Goal: Task Accomplishment & Management: Manage account settings

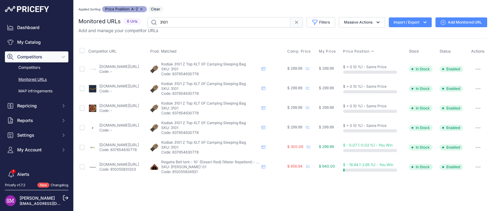
click at [112, 145] on link "ebay.com/itm/186294346935?prirule_jdsnikfkfjsd=9996" at bounding box center [119, 145] width 40 height 5
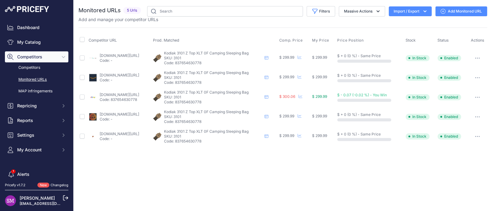
click at [477, 97] on icon "button" at bounding box center [477, 97] width 1 height 1
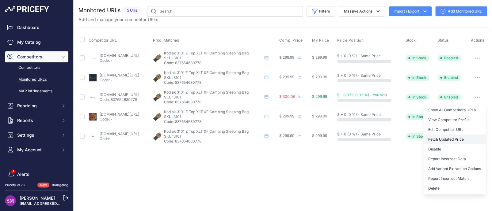
click at [456, 137] on button "Fetch Updated Price" at bounding box center [454, 140] width 63 height 10
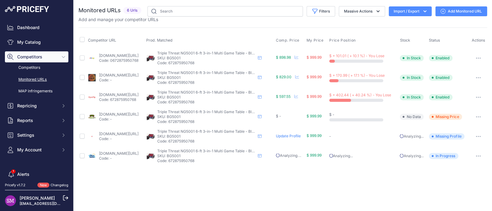
click at [477, 136] on icon "button" at bounding box center [478, 136] width 5 height 1
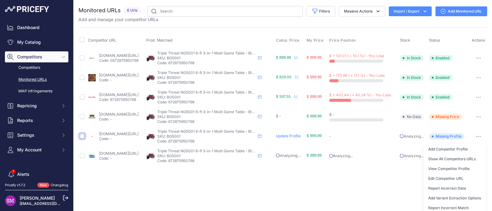
click at [83, 135] on input "checkbox" at bounding box center [82, 136] width 5 height 5
checkbox input "true"
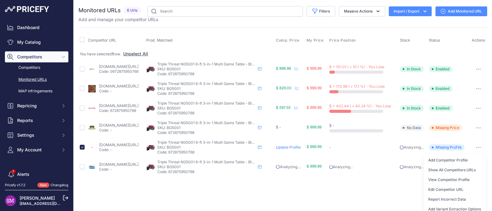
click at [81, 131] on td at bounding box center [82, 128] width 8 height 20
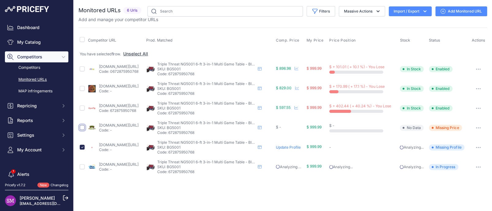
click at [82, 127] on input "checkbox" at bounding box center [82, 127] width 5 height 5
checkbox input "true"
click at [342, 11] on button "Massive Actions" at bounding box center [362, 11] width 46 height 10
click at [341, 45] on span "Delete" at bounding box center [347, 47] width 13 height 5
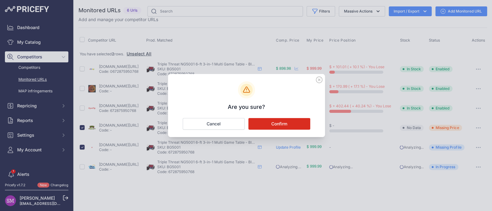
click at [269, 123] on button "Confirm" at bounding box center [279, 124] width 62 height 12
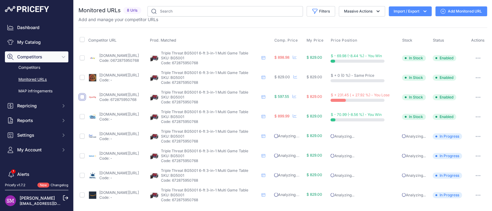
click at [83, 96] on input "checkbox" at bounding box center [82, 97] width 5 height 5
checkbox input "true"
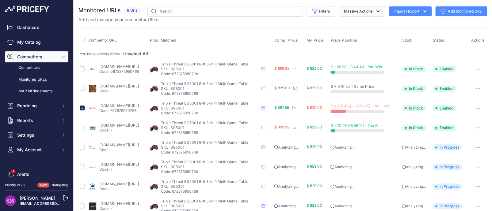
click at [339, 12] on button "Massive Actions" at bounding box center [362, 11] width 46 height 10
click at [341, 48] on span "Delete" at bounding box center [347, 47] width 13 height 5
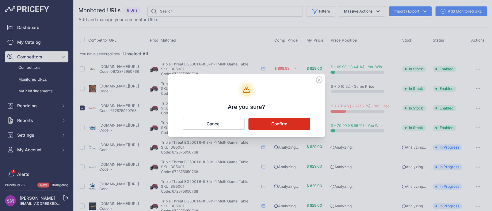
click at [274, 123] on button "Confirm" at bounding box center [279, 124] width 62 height 12
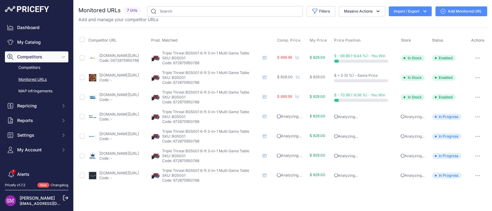
click at [137, 95] on link "bluewaveproducts.com/products/triple-threat-6-ft-air-hockey-3-in-1-rotating-mul…" at bounding box center [119, 95] width 40 height 5
